Goal: Task Accomplishment & Management: Manage account settings

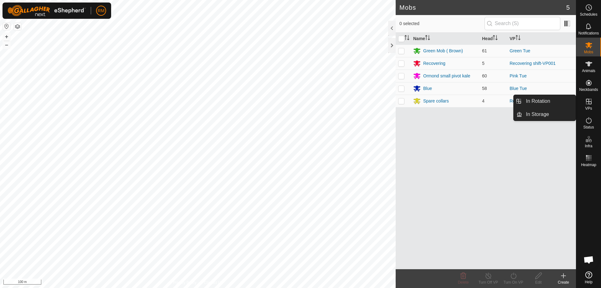
click at [588, 100] on icon at bounding box center [589, 102] width 8 height 8
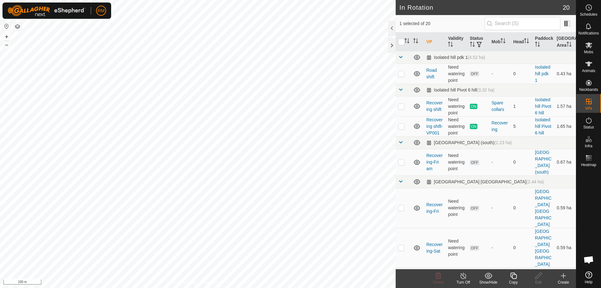
click at [509, 274] on copy-svg-icon at bounding box center [513, 276] width 25 height 8
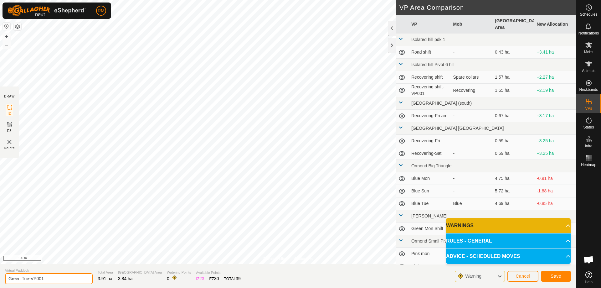
click at [51, 276] on input "Green Tue-VP001" at bounding box center [49, 278] width 88 height 11
type input "Green Wed"
click at [555, 275] on span "Save" at bounding box center [556, 275] width 11 height 5
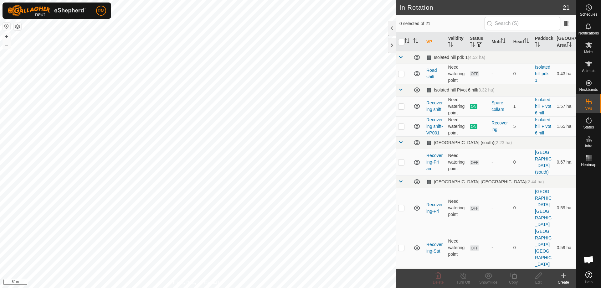
checkbox input "true"
click at [514, 274] on icon at bounding box center [514, 276] width 8 height 8
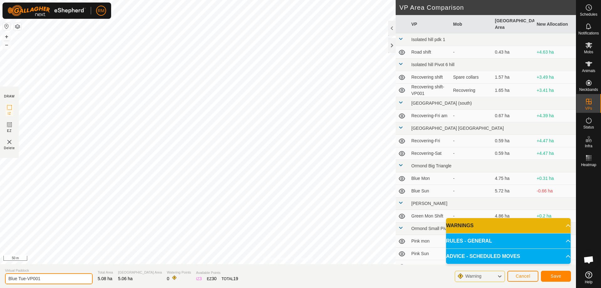
click at [45, 278] on input "Blue Tue-VP001" at bounding box center [49, 278] width 88 height 11
type input "Blue Wed"
click at [552, 275] on span "Save" at bounding box center [556, 275] width 11 height 5
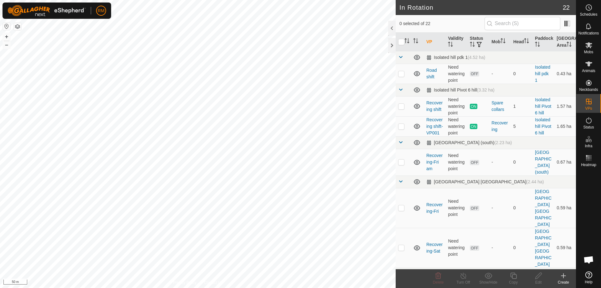
checkbox input "true"
click at [512, 276] on icon at bounding box center [513, 275] width 6 height 6
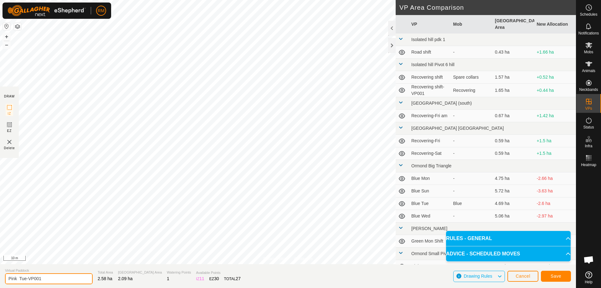
click at [52, 275] on input "Pink Tue-VP001" at bounding box center [49, 278] width 88 height 11
type input "Pink Wed"
click at [560, 275] on span "Save" at bounding box center [556, 275] width 11 height 5
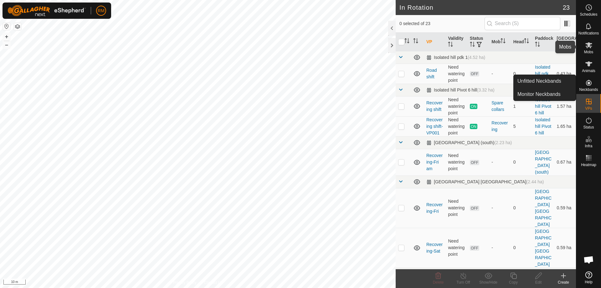
click at [589, 45] on icon at bounding box center [588, 45] width 7 height 6
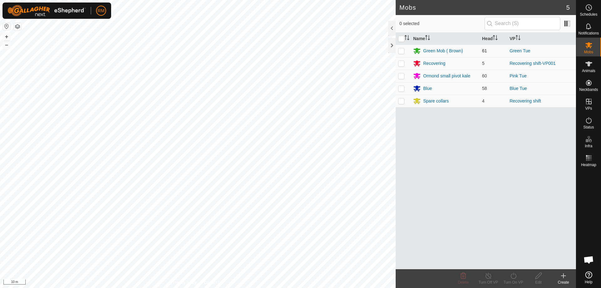
click at [399, 52] on p-checkbox at bounding box center [401, 50] width 6 height 5
checkbox input "true"
click at [511, 276] on icon at bounding box center [514, 276] width 8 height 8
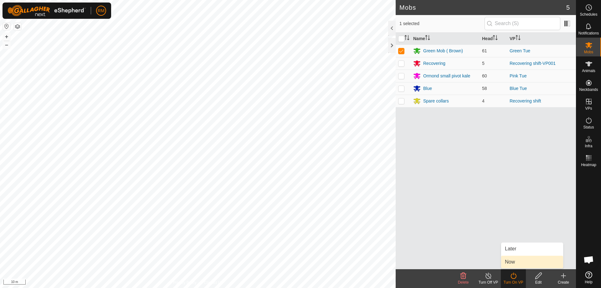
click at [524, 261] on link "Now" at bounding box center [532, 261] width 62 height 13
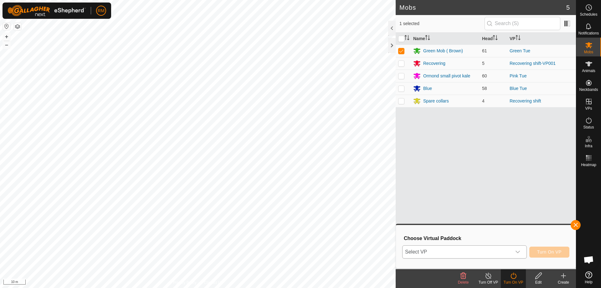
click at [515, 251] on icon "dropdown trigger" at bounding box center [517, 251] width 4 height 3
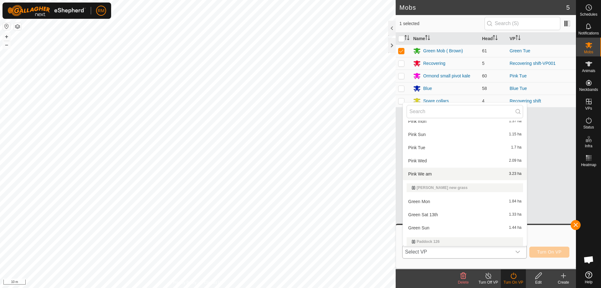
scroll to position [251, 0]
click at [418, 160] on li "Pink Wed 2.09 ha" at bounding box center [465, 161] width 124 height 13
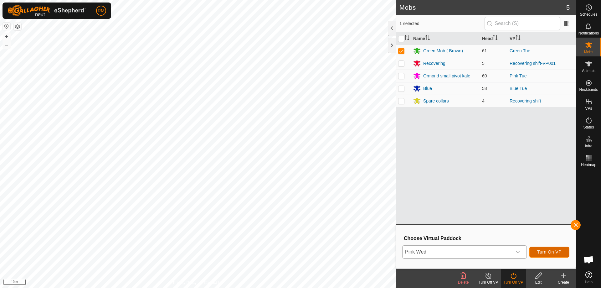
click at [550, 252] on span "Turn On VP" at bounding box center [549, 251] width 24 height 5
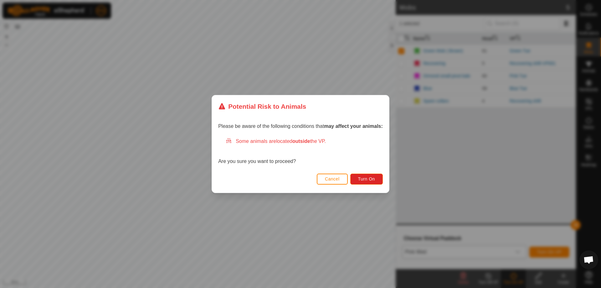
click at [335, 181] on span "Cancel" at bounding box center [332, 178] width 15 height 5
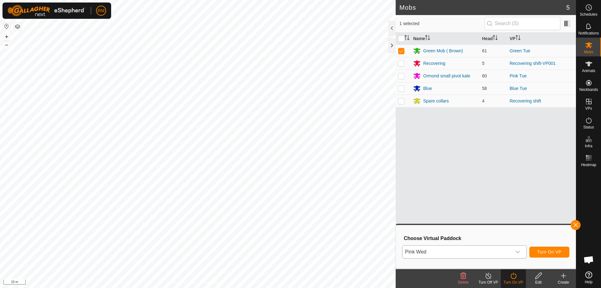
click at [518, 251] on icon "dropdown trigger" at bounding box center [517, 251] width 5 height 5
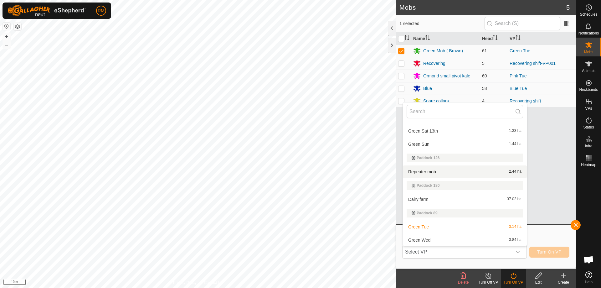
scroll to position [335, 0]
click at [429, 238] on li "Green Wed 3.84 ha" at bounding box center [465, 239] width 124 height 13
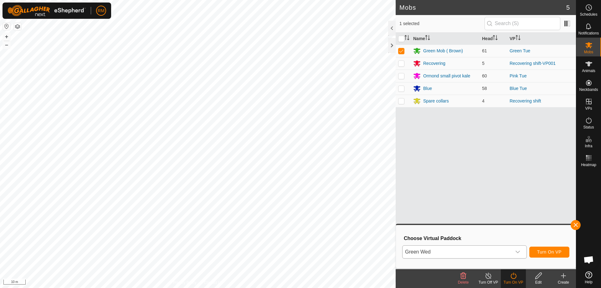
click at [519, 251] on icon "dropdown trigger" at bounding box center [517, 251] width 5 height 5
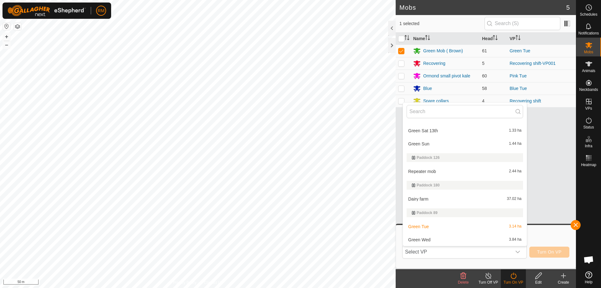
click at [429, 239] on li "Green Wed 3.84 ha" at bounding box center [465, 239] width 124 height 13
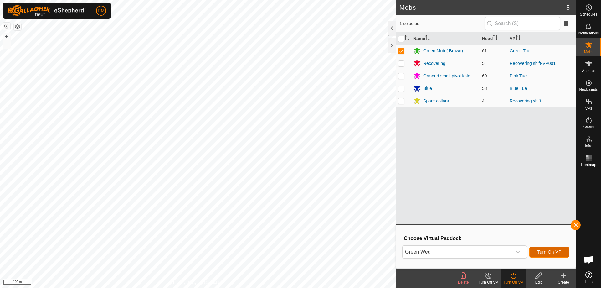
click at [546, 250] on span "Turn On VP" at bounding box center [549, 251] width 24 height 5
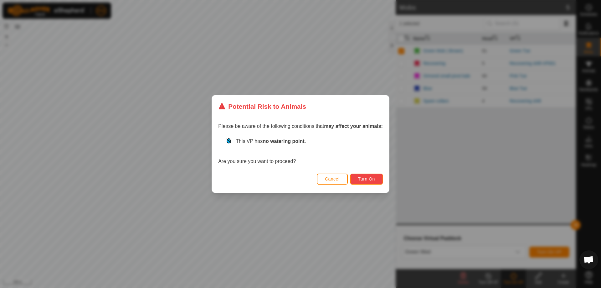
click at [365, 180] on span "Turn On" at bounding box center [366, 178] width 17 height 5
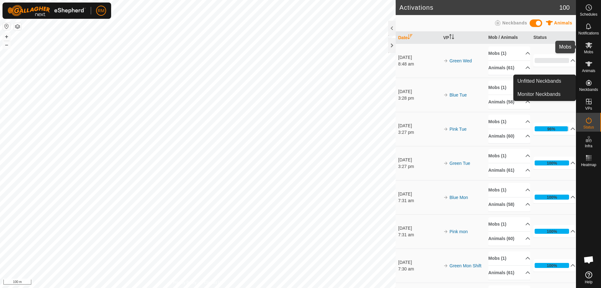
click at [589, 47] on icon at bounding box center [588, 45] width 7 height 6
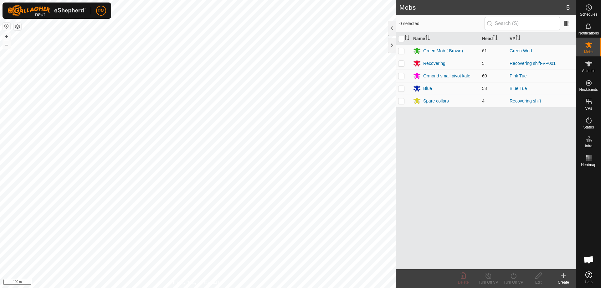
click at [401, 77] on p-checkbox at bounding box center [401, 75] width 6 height 5
checkbox input "true"
click at [512, 274] on icon at bounding box center [513, 275] width 6 height 6
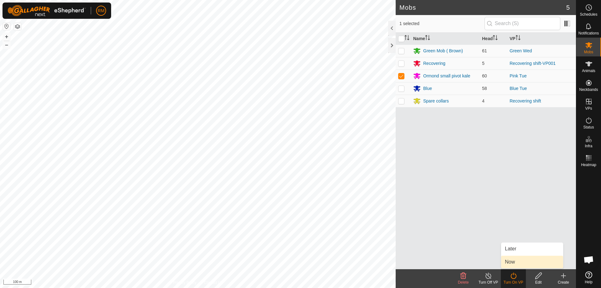
click at [513, 261] on link "Now" at bounding box center [532, 261] width 62 height 13
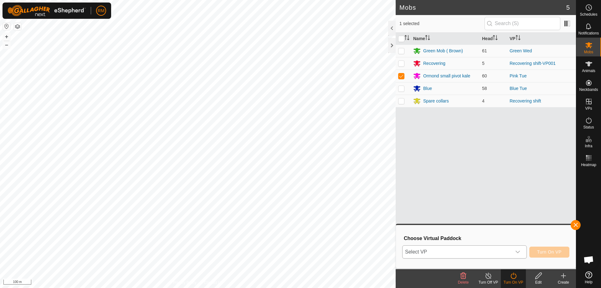
click at [517, 251] on icon "dropdown trigger" at bounding box center [517, 251] width 5 height 5
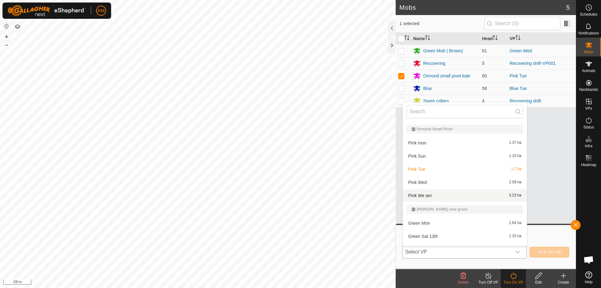
scroll to position [230, 0]
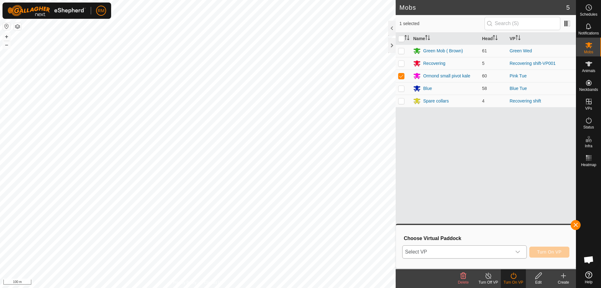
click at [517, 249] on icon "dropdown trigger" at bounding box center [517, 251] width 5 height 5
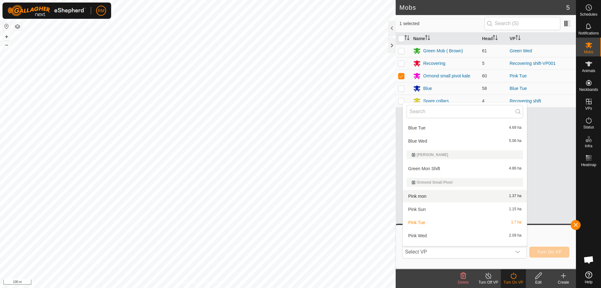
scroll to position [188, 0]
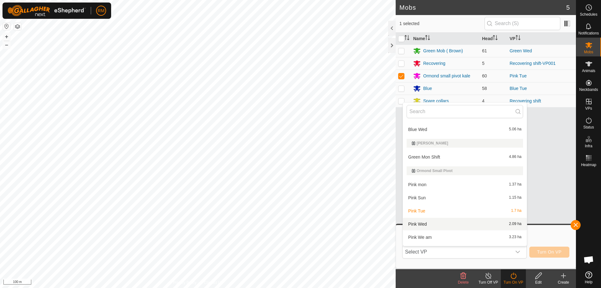
click at [421, 223] on li "Pink Wed 2.09 ha" at bounding box center [465, 224] width 124 height 13
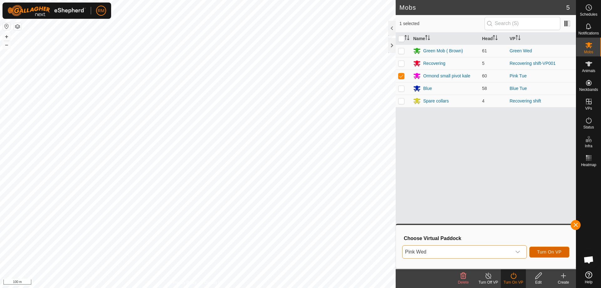
click at [549, 250] on span "Turn On VP" at bounding box center [549, 251] width 24 height 5
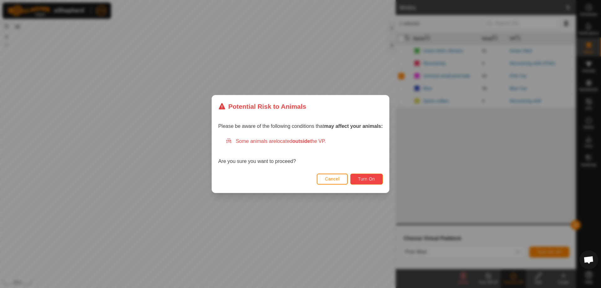
click at [371, 179] on span "Turn On" at bounding box center [366, 178] width 17 height 5
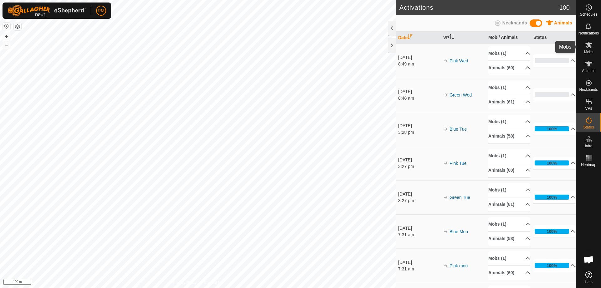
click at [588, 46] on icon at bounding box center [588, 45] width 7 height 6
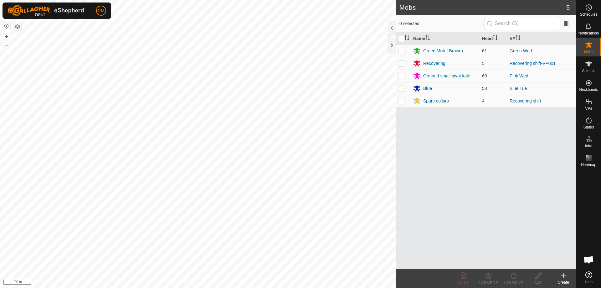
click at [401, 88] on p-checkbox at bounding box center [401, 88] width 6 height 5
checkbox input "true"
click at [514, 276] on icon at bounding box center [514, 276] width 8 height 8
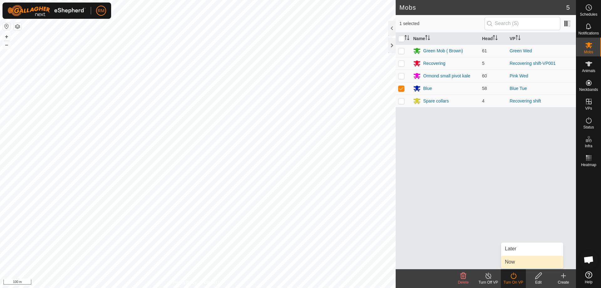
click at [515, 261] on link "Now" at bounding box center [532, 261] width 62 height 13
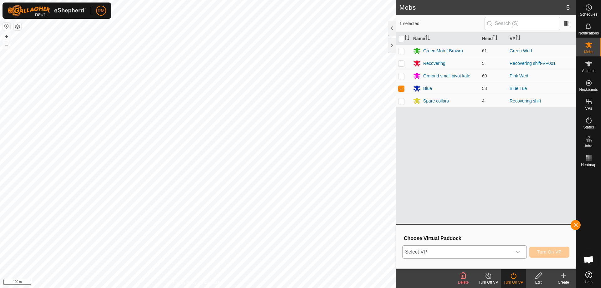
click at [517, 250] on icon "dropdown trigger" at bounding box center [517, 251] width 5 height 5
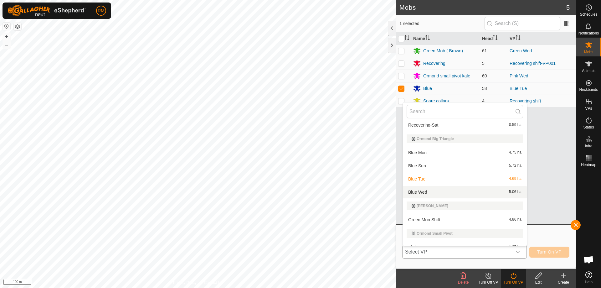
scroll to position [126, 0]
click at [433, 191] on li "Blue Wed 5.06 ha" at bounding box center [465, 191] width 124 height 13
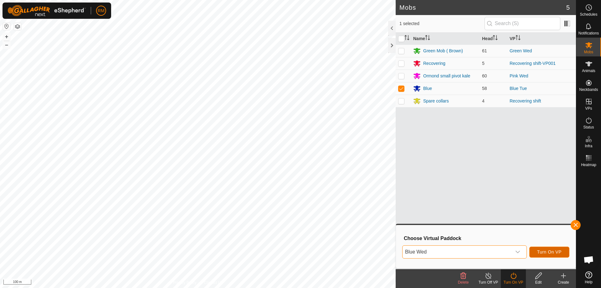
click at [541, 251] on span "Turn On VP" at bounding box center [549, 251] width 24 height 5
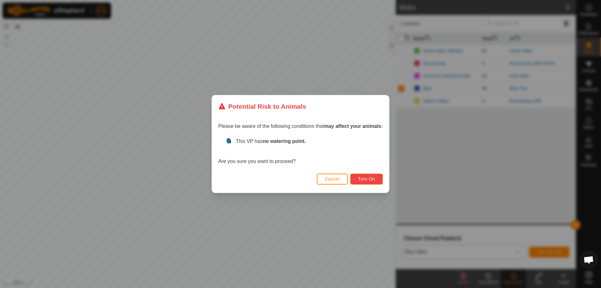
click at [372, 180] on span "Turn On" at bounding box center [366, 178] width 17 height 5
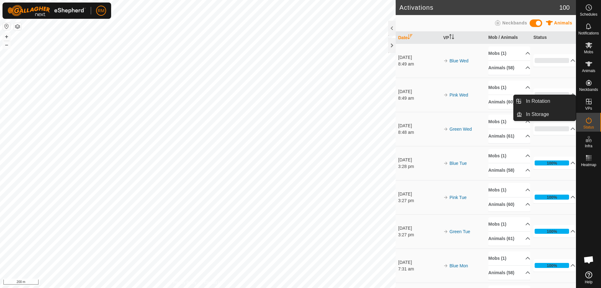
click at [589, 102] on icon at bounding box center [589, 102] width 8 height 8
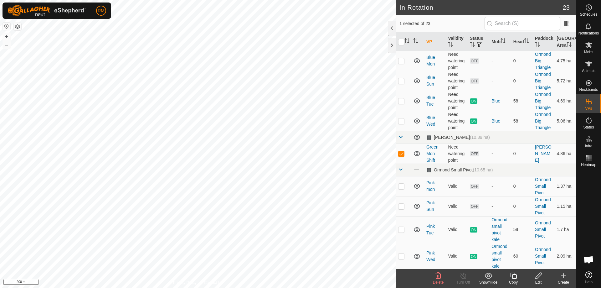
scroll to position [229, 0]
click at [402, 183] on p-checkbox at bounding box center [401, 185] width 6 height 5
checkbox input "false"
click at [400, 203] on p-checkbox at bounding box center [401, 205] width 6 height 5
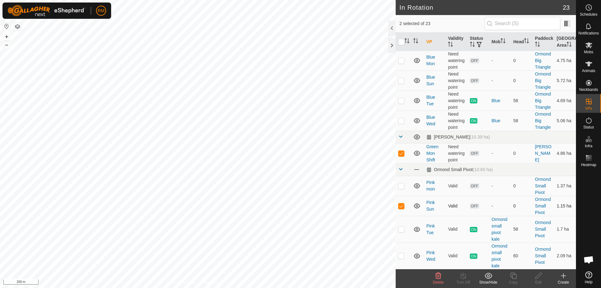
click at [400, 203] on p-checkbox at bounding box center [401, 205] width 6 height 5
checkbox input "false"
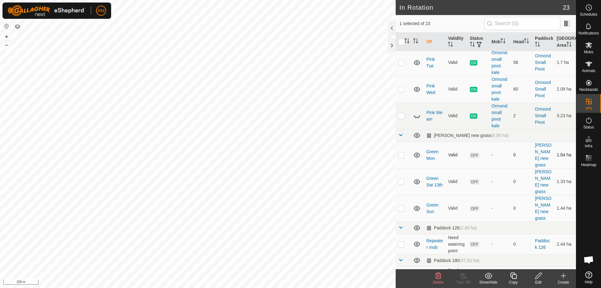
scroll to position [396, 0]
click at [403, 152] on p-checkbox at bounding box center [401, 154] width 6 height 5
checkbox input "true"
click at [400, 178] on p-checkbox at bounding box center [401, 180] width 6 height 5
checkbox input "true"
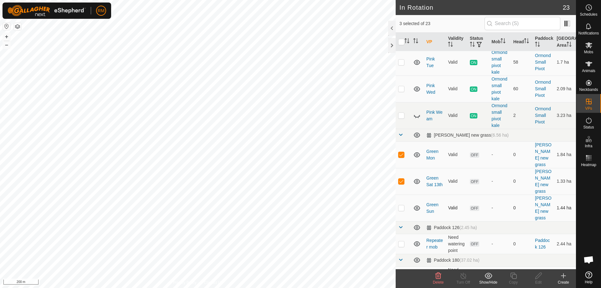
click at [403, 205] on p-checkbox at bounding box center [401, 207] width 6 height 5
checkbox input "true"
click at [439, 275] on icon at bounding box center [438, 276] width 8 height 8
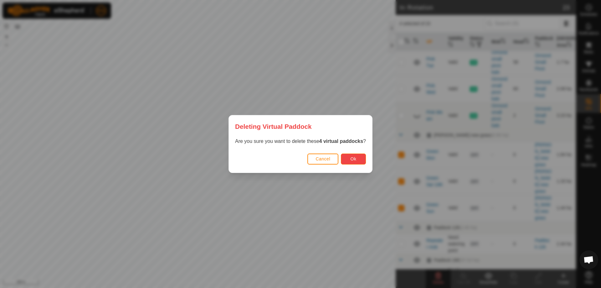
click at [355, 156] on button "Ok" at bounding box center [353, 158] width 25 height 11
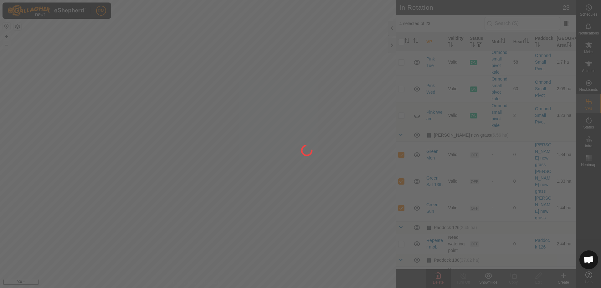
checkbox input "false"
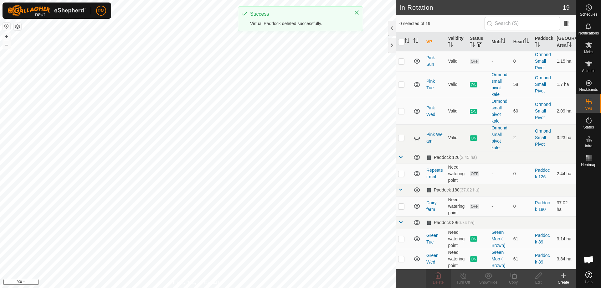
scroll to position [335, 0]
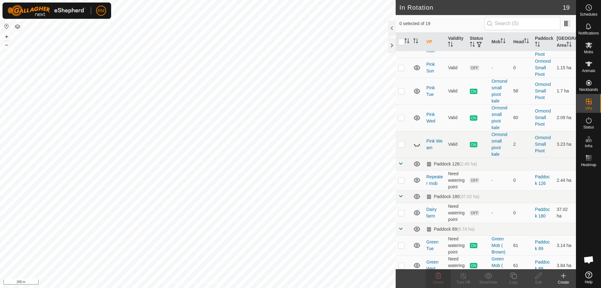
checkbox input "true"
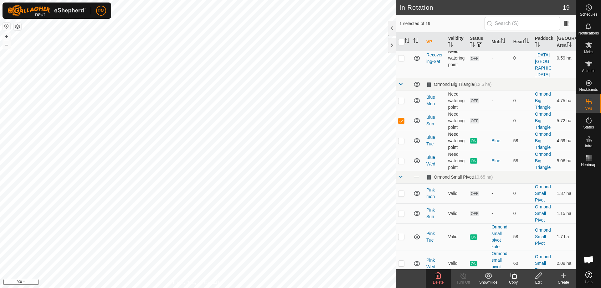
scroll to position [189, 0]
click at [403, 138] on p-checkbox at bounding box center [401, 140] width 6 height 5
checkbox input "false"
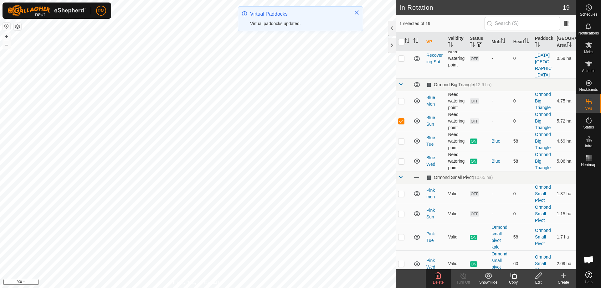
click at [401, 158] on p-checkbox at bounding box center [401, 160] width 6 height 5
checkbox input "false"
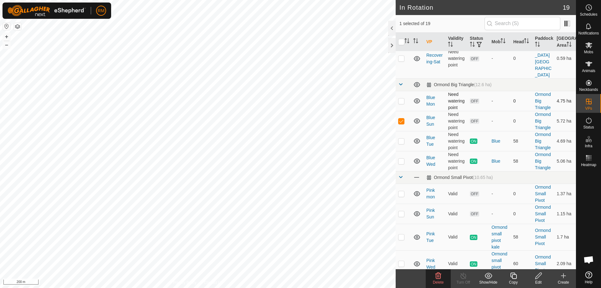
click at [399, 98] on p-checkbox at bounding box center [401, 100] width 6 height 5
click at [435, 272] on delete-svg-icon at bounding box center [438, 276] width 25 height 8
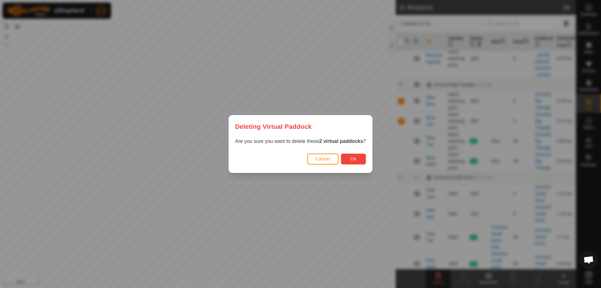
click at [355, 159] on span "Ok" at bounding box center [354, 158] width 6 height 5
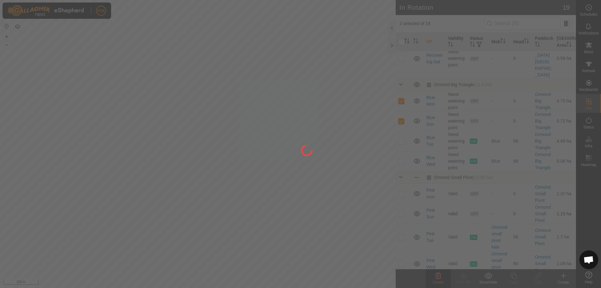
checkbox input "false"
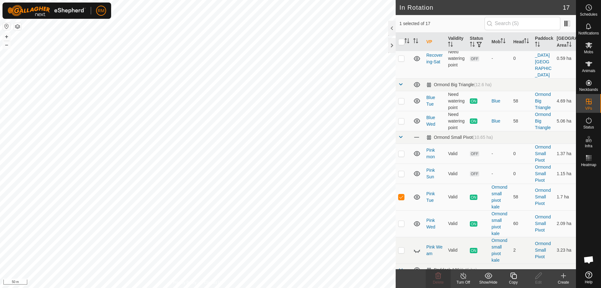
checkbox input "false"
checkbox input "true"
checkbox input "false"
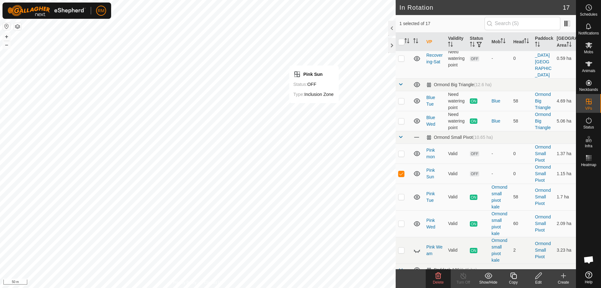
checkbox input "true"
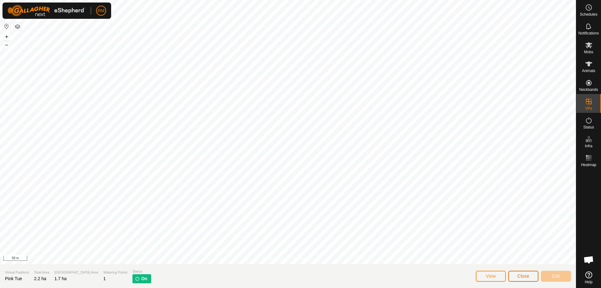
click at [519, 276] on span "Close" at bounding box center [523, 275] width 12 height 5
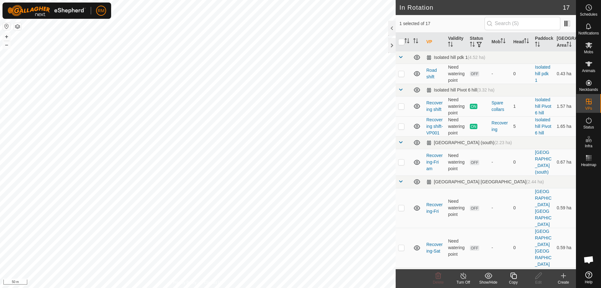
checkbox input "false"
checkbox input "true"
checkbox input "false"
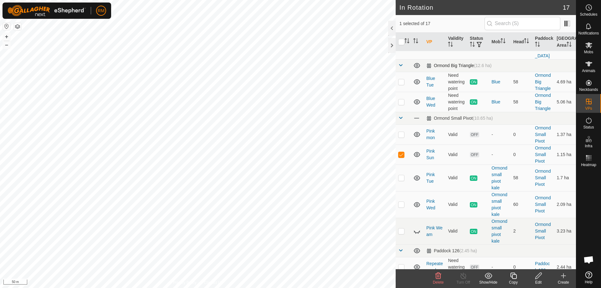
scroll to position [208, 0]
click at [400, 175] on p-checkbox at bounding box center [401, 177] width 6 height 5
checkbox input "false"
click at [403, 131] on p-checkbox at bounding box center [401, 133] width 6 height 5
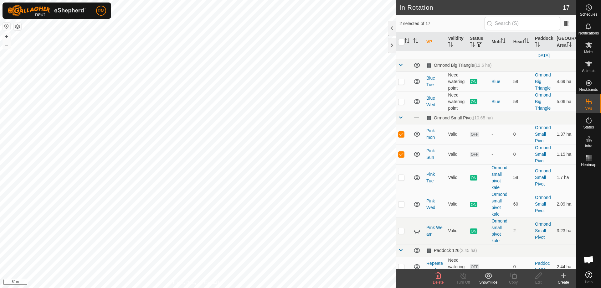
click at [438, 277] on icon at bounding box center [438, 275] width 6 height 6
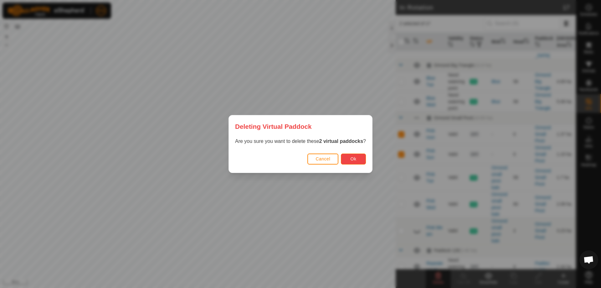
click at [355, 159] on span "Ok" at bounding box center [354, 158] width 6 height 5
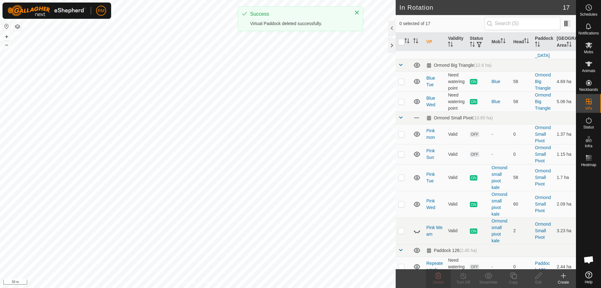
checkbox input "false"
